Goal: Information Seeking & Learning: Learn about a topic

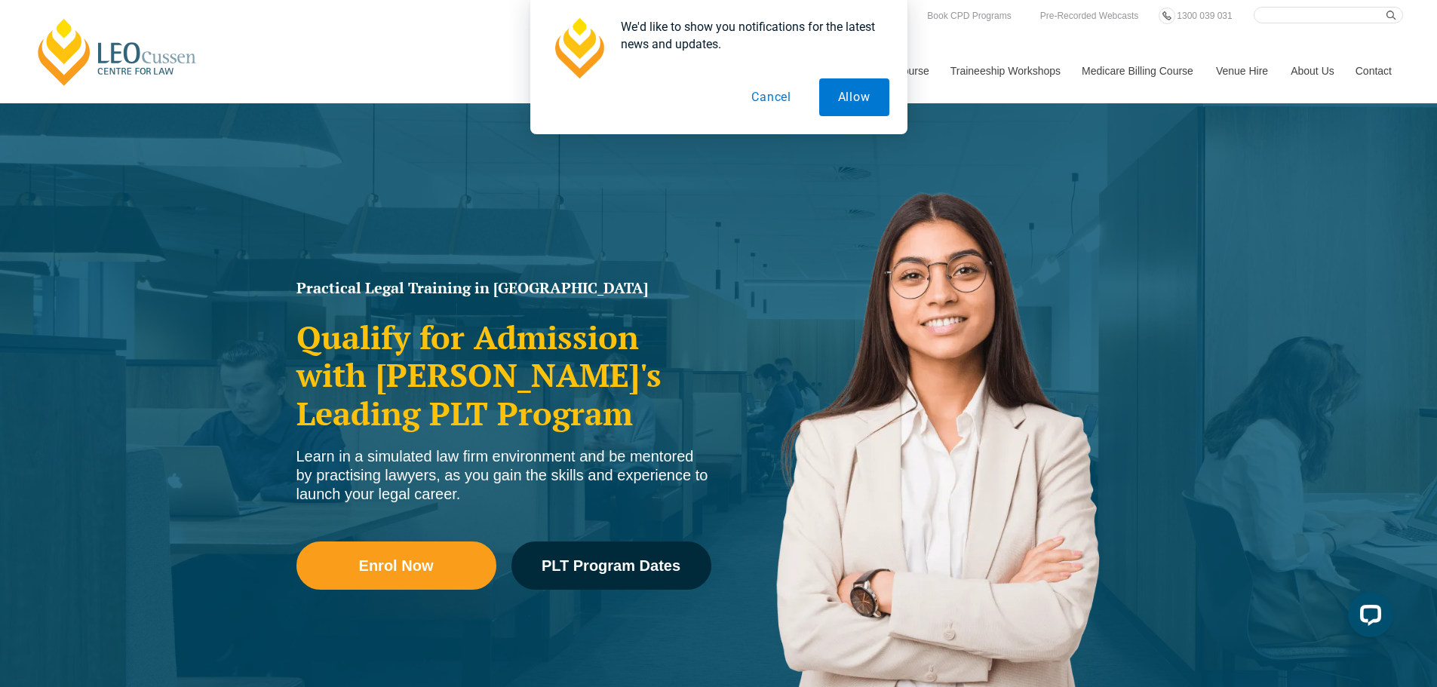
click at [782, 98] on button "Cancel" at bounding box center [771, 97] width 78 height 38
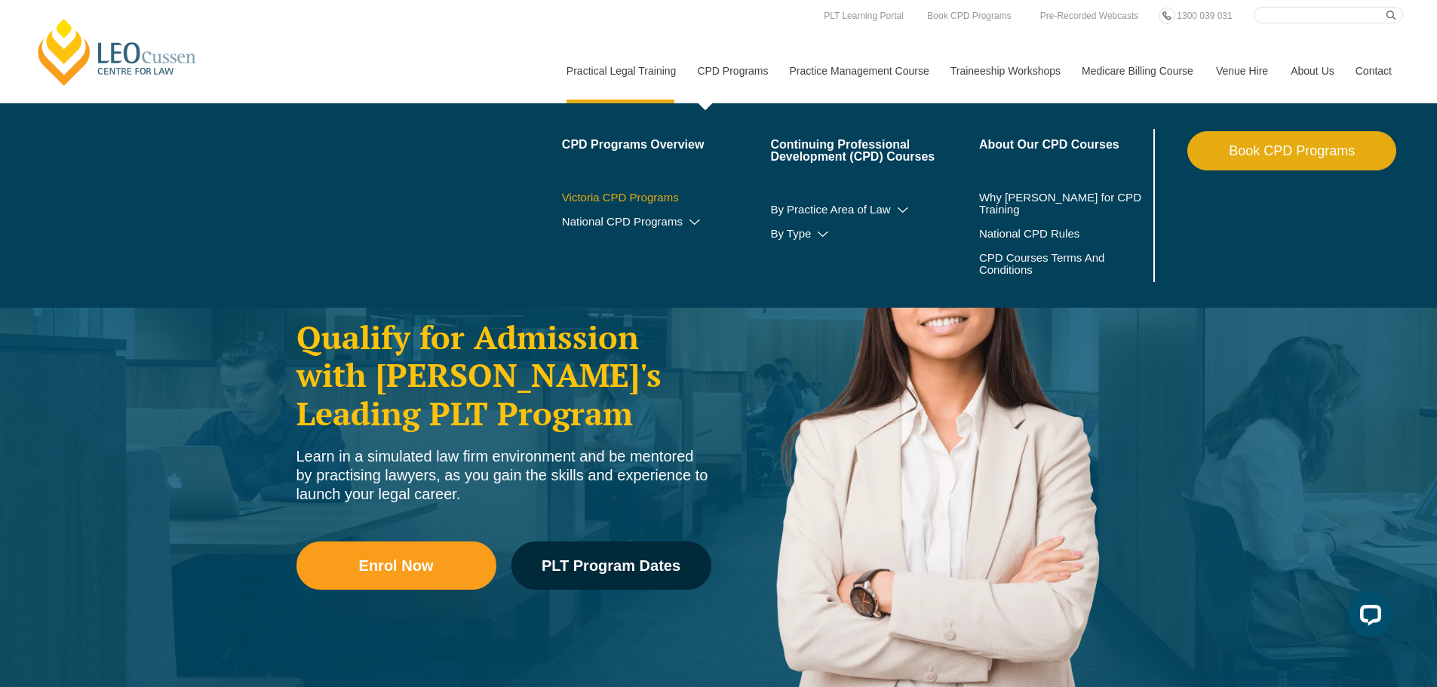
click at [660, 197] on link "Victoria CPD Programs" at bounding box center [666, 198] width 209 height 12
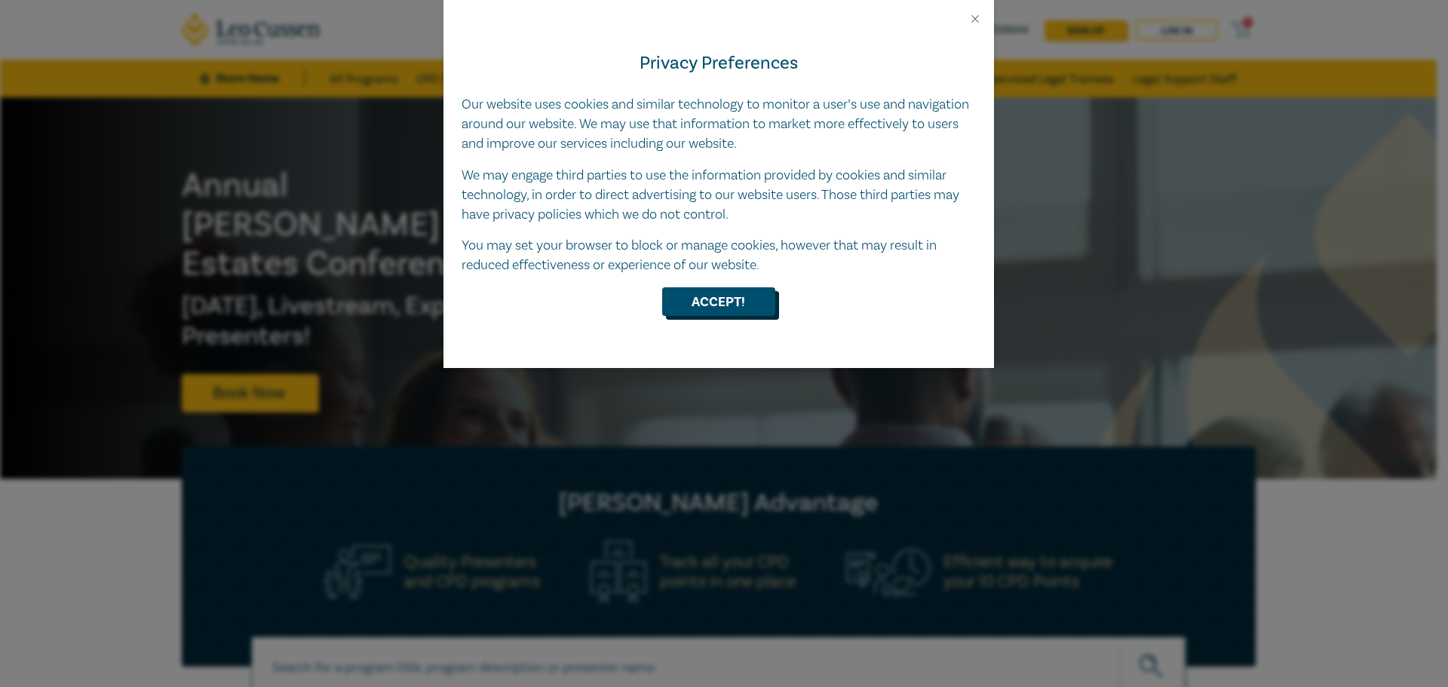
click at [747, 307] on button "Accept!" at bounding box center [718, 301] width 113 height 29
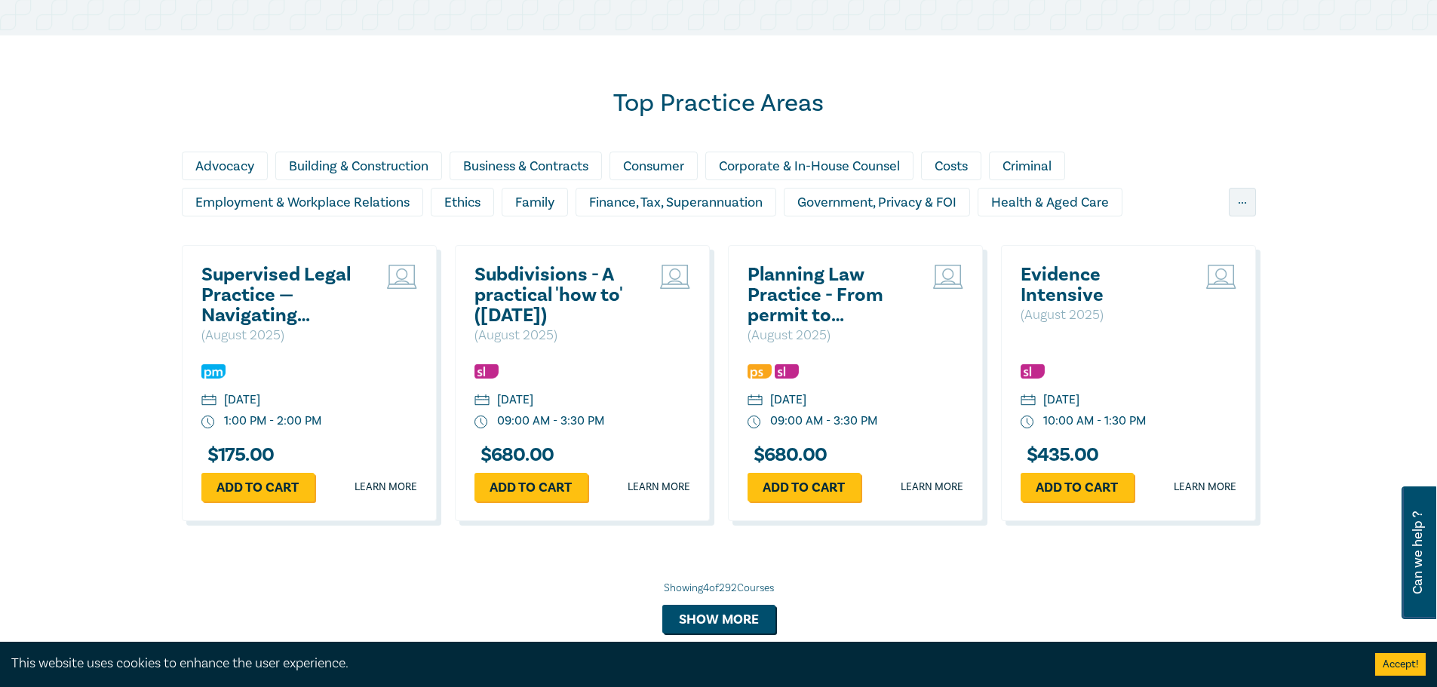
scroll to position [1660, 0]
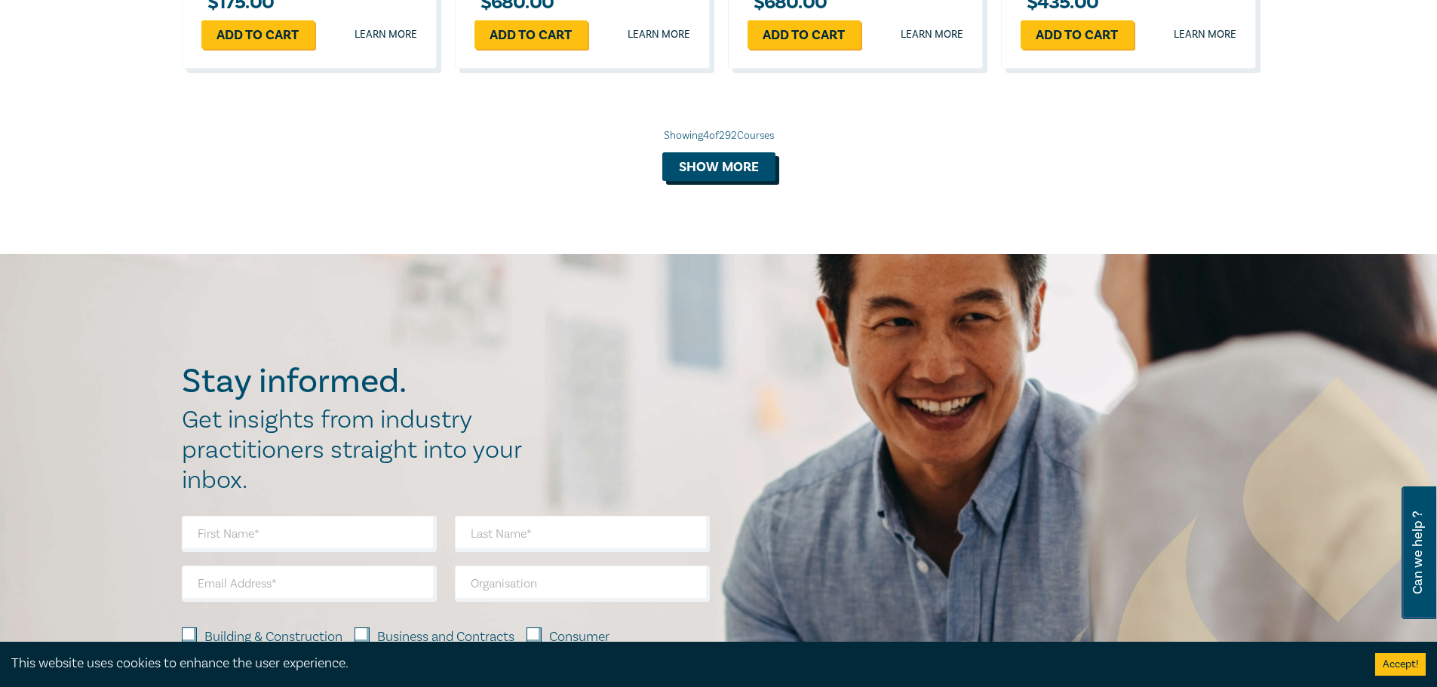
click at [742, 175] on button "Show more" at bounding box center [718, 166] width 113 height 29
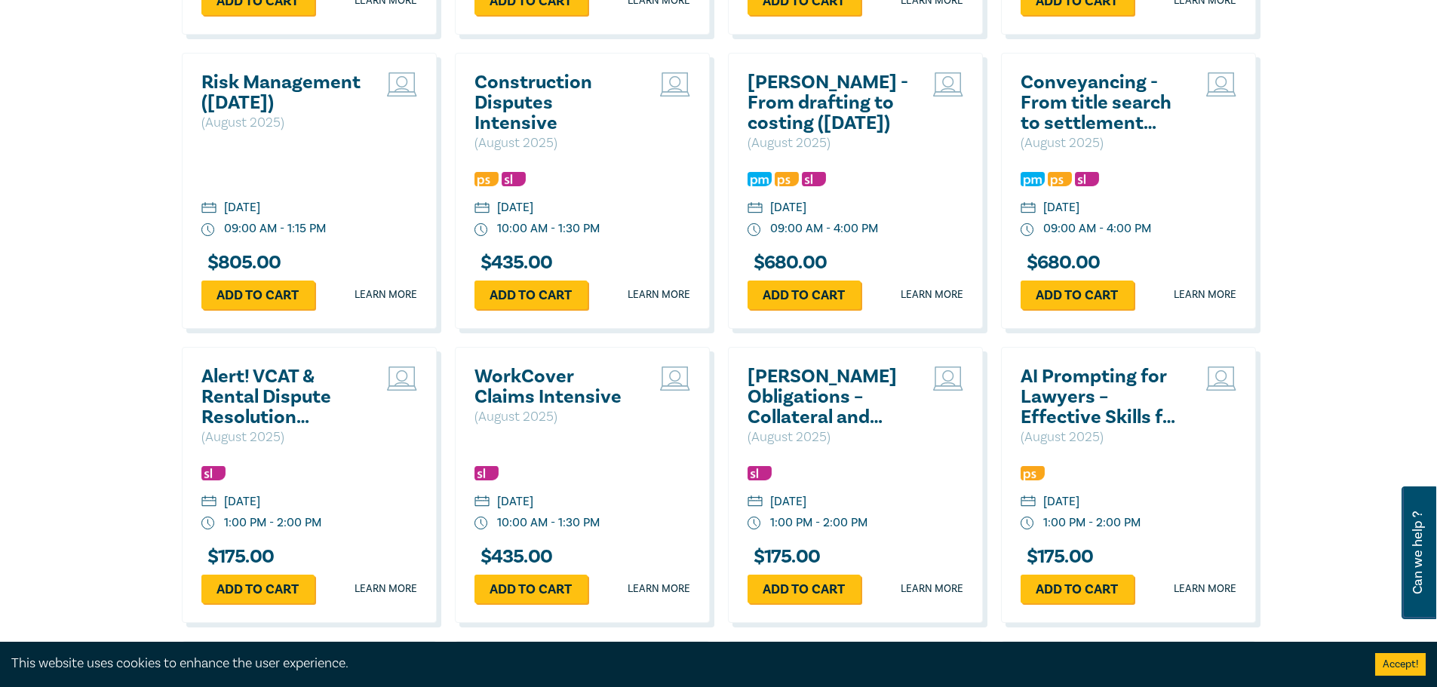
scroll to position [1886, 0]
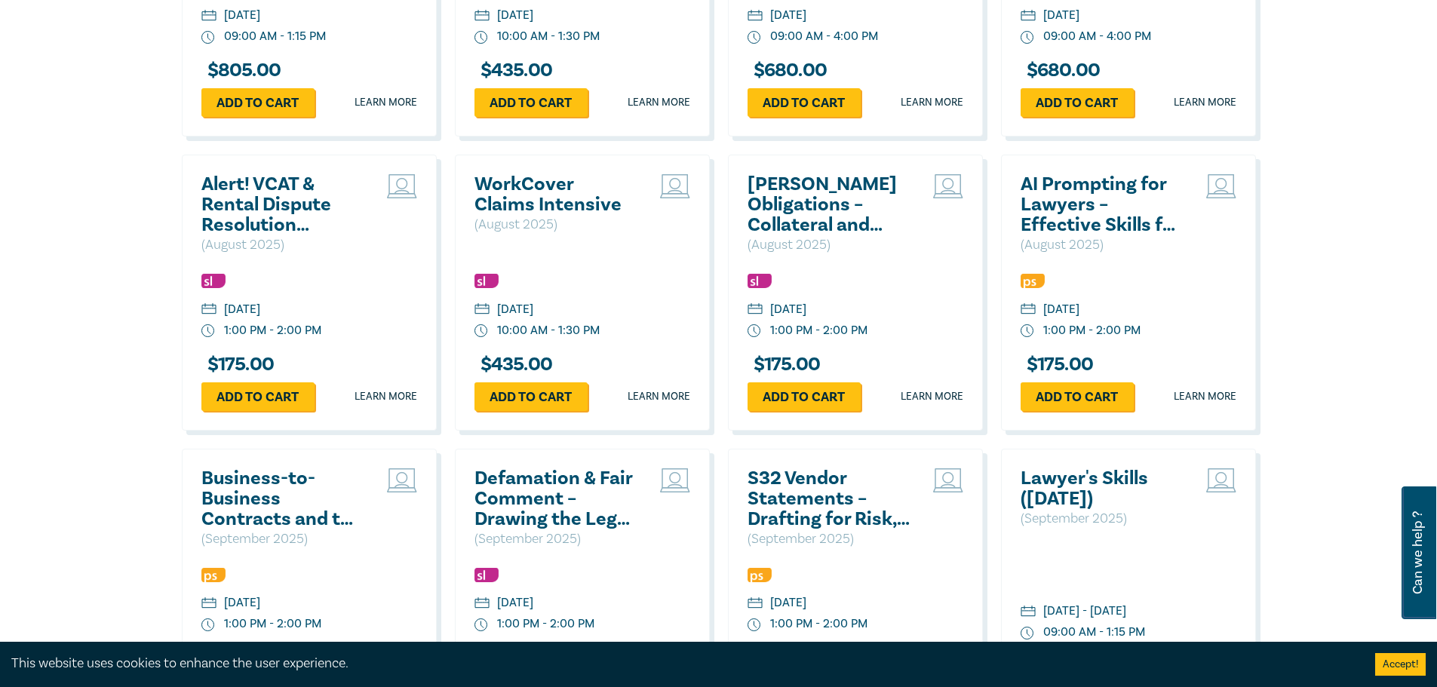
click at [1095, 205] on h2 "AI Prompting for Lawyers – Effective Skills for Legal Practice" at bounding box center [1102, 204] width 162 height 61
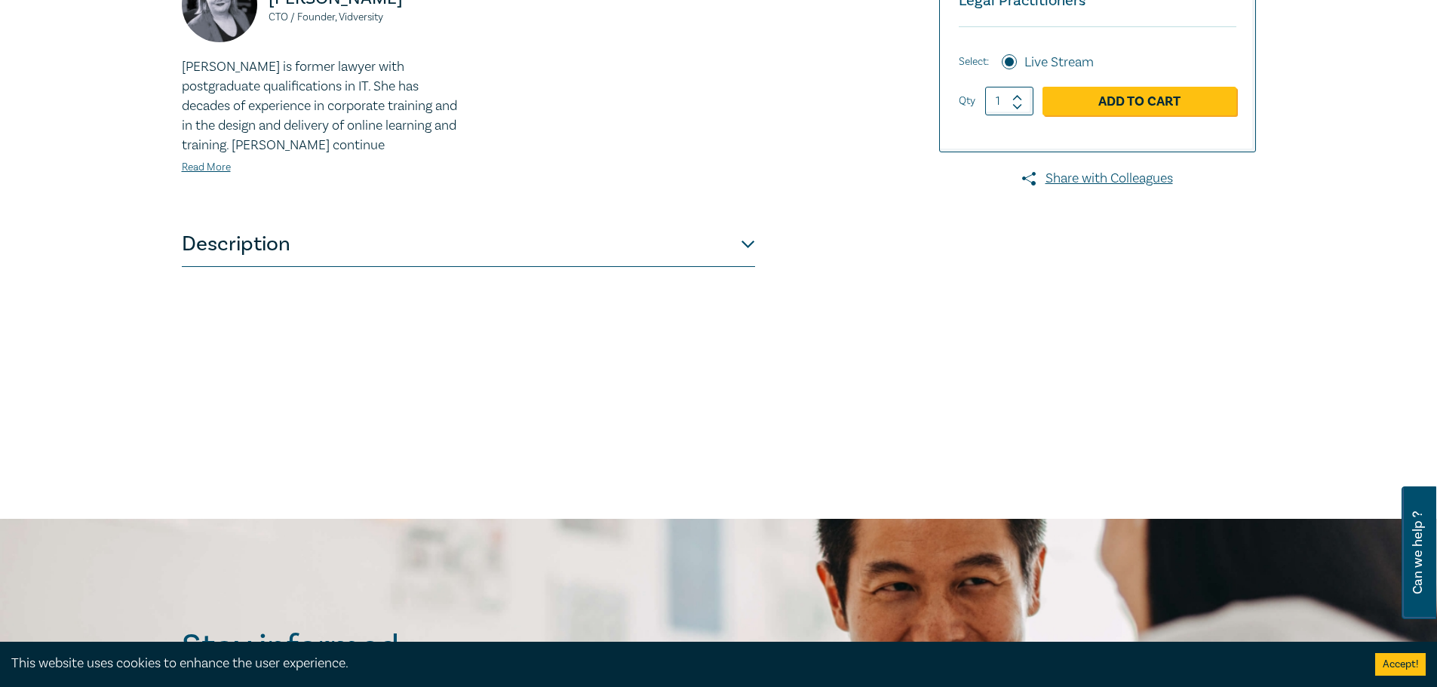
scroll to position [603, 0]
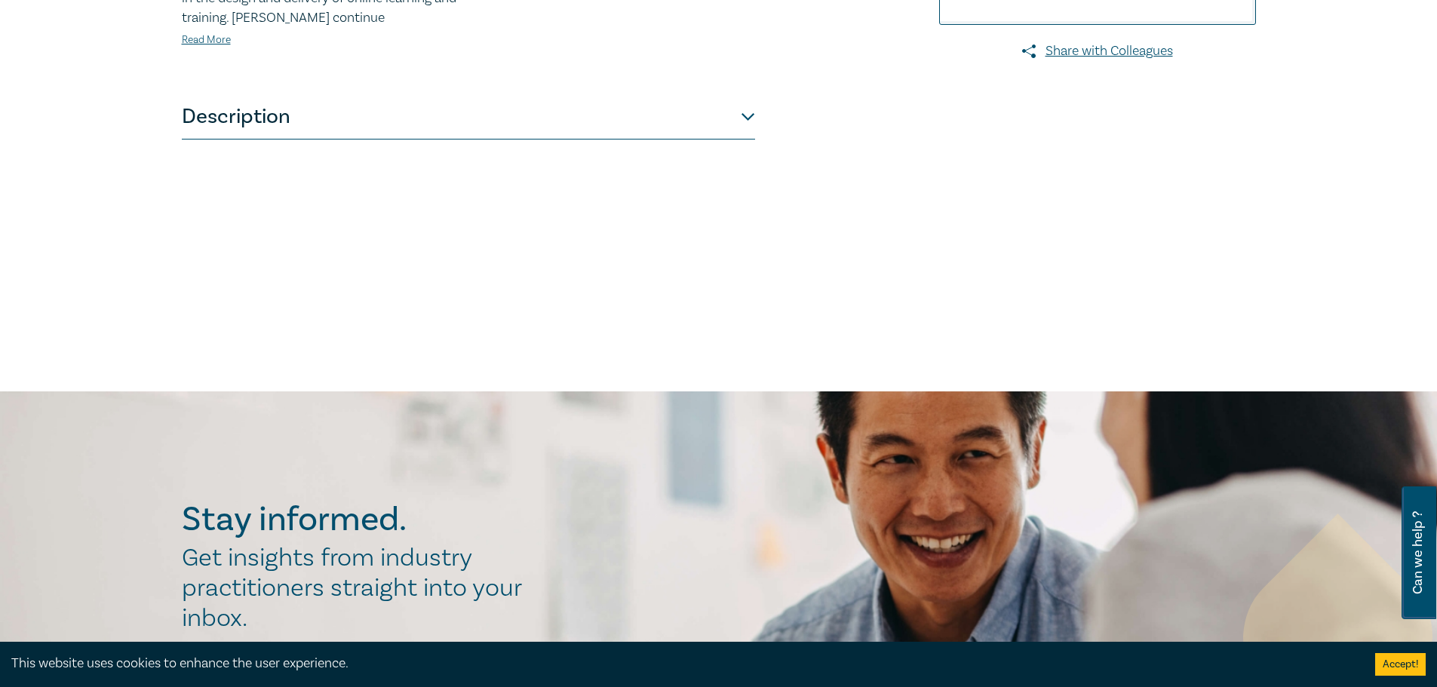
click at [745, 116] on button "Description" at bounding box center [468, 116] width 573 height 45
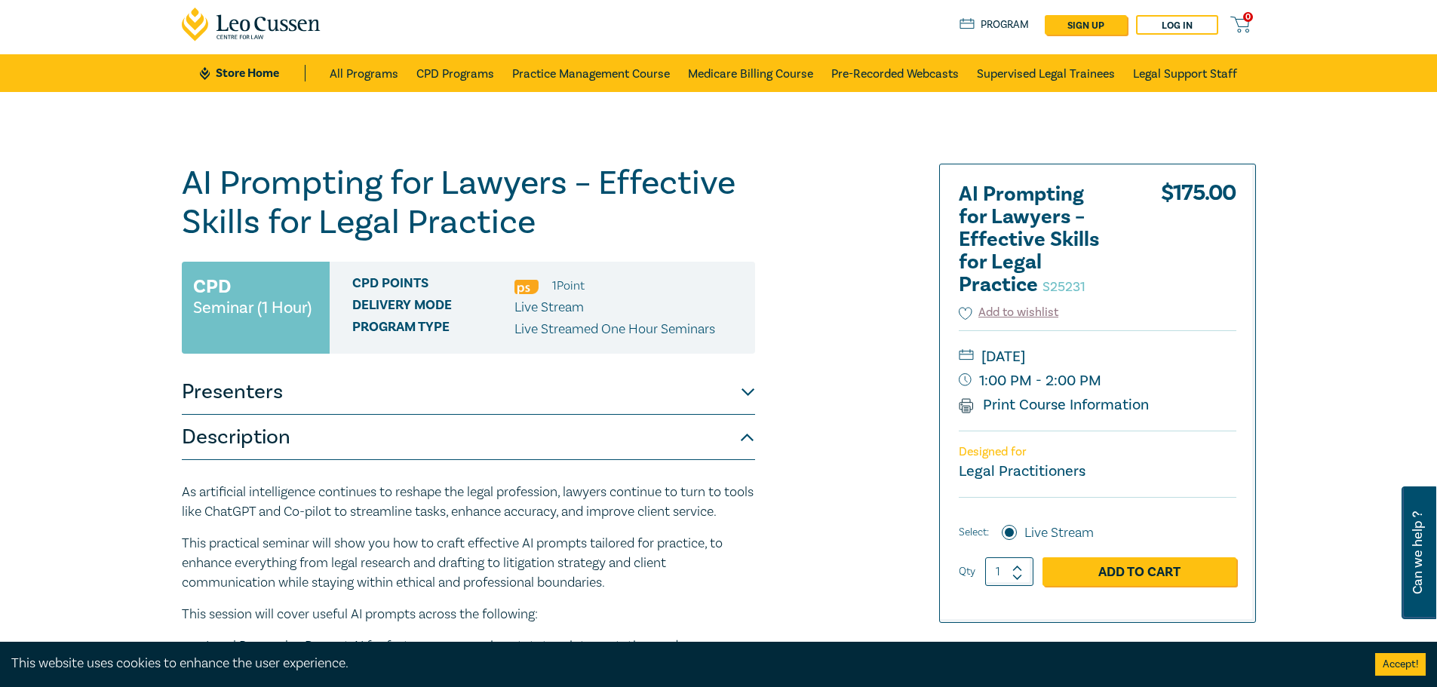
scroll to position [0, 0]
